Goal: Transaction & Acquisition: Purchase product/service

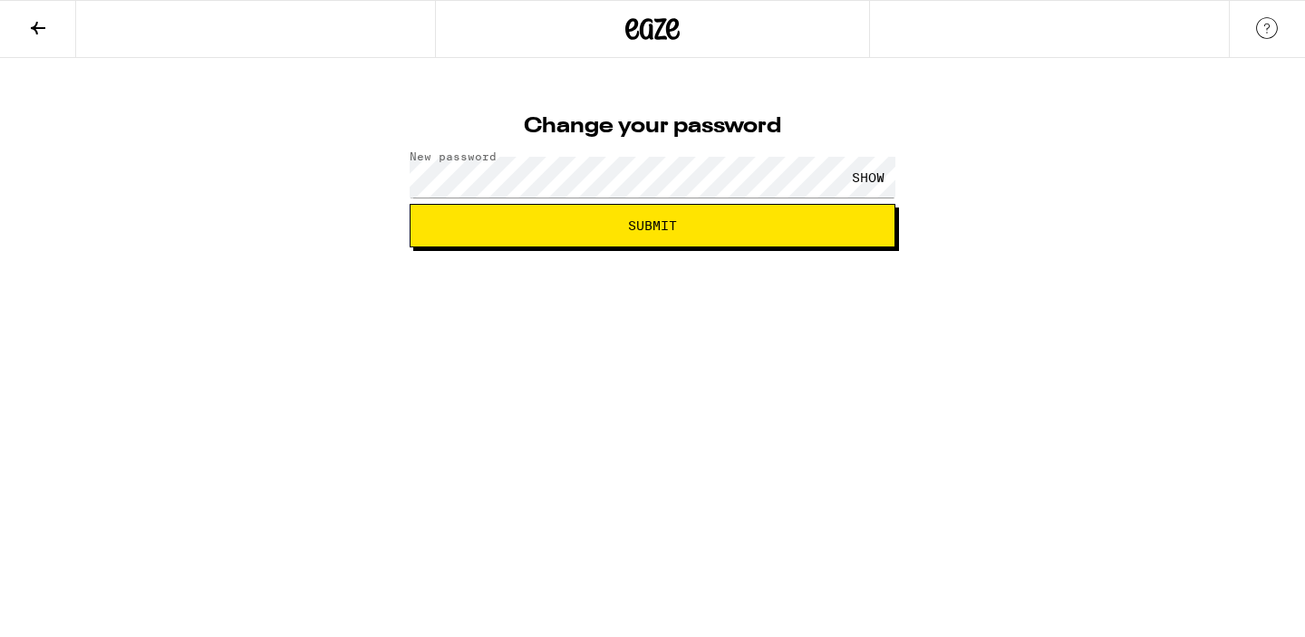
click at [860, 168] on div "SHOW" at bounding box center [868, 177] width 54 height 41
click at [708, 242] on button "Submit" at bounding box center [653, 225] width 486 height 43
